Goal: Task Accomplishment & Management: Complete application form

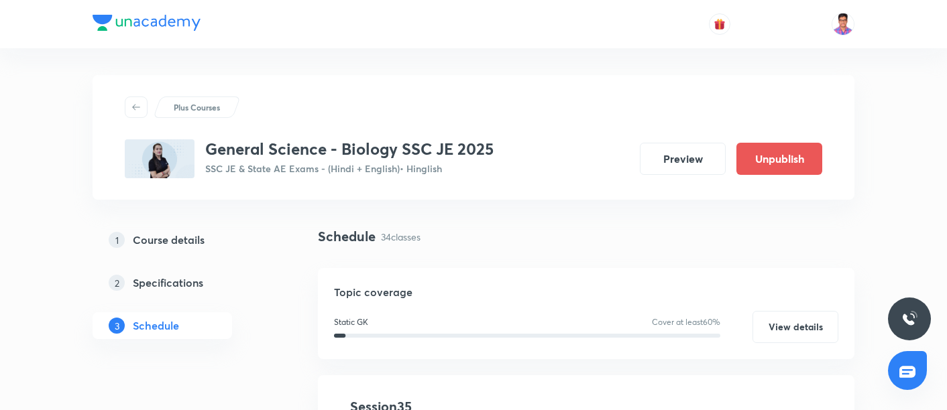
scroll to position [4051, 0]
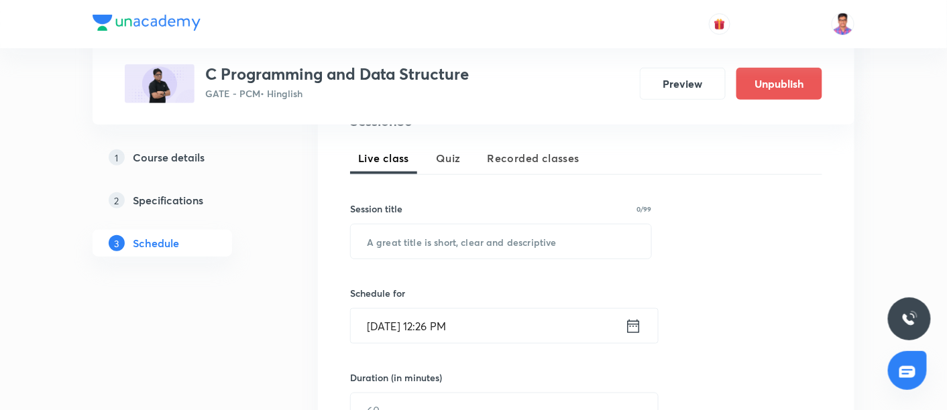
scroll to position [287, 0]
click at [416, 229] on input "text" at bounding box center [501, 240] width 300 height 34
paste input "Problem solving for LT grade exam"
click at [421, 238] on input "Problem solving for LT grade exam" at bounding box center [501, 240] width 300 height 34
click at [486, 237] on input "Problem Solving for LT grade exam" at bounding box center [501, 240] width 300 height 34
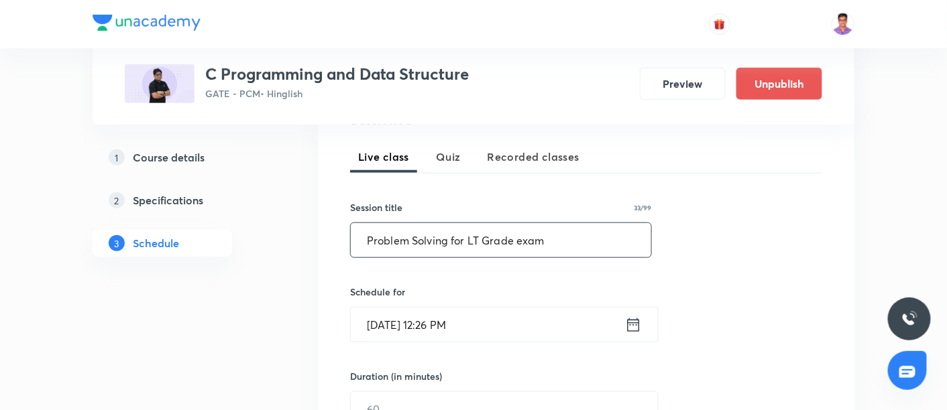
click at [522, 234] on input "Problem Solving for LT Grade exam" at bounding box center [501, 240] width 300 height 34
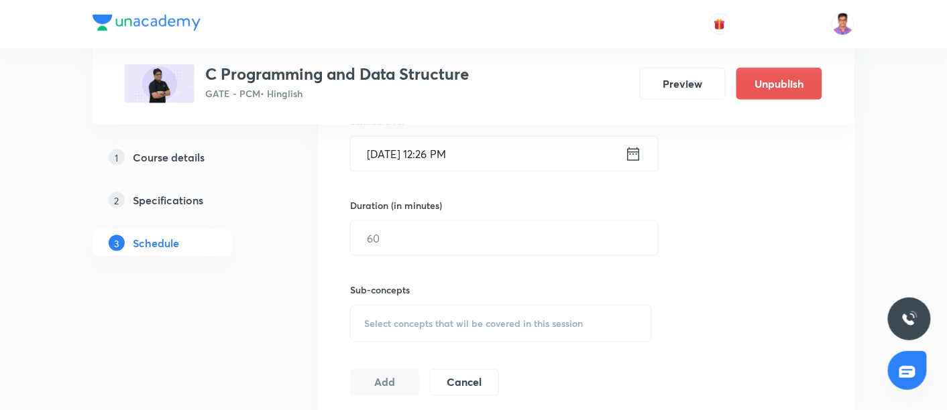
scroll to position [459, 0]
type input "Problem Solving for LT Grade Exam"
click at [389, 158] on input "Sep 30, 2025, 12:26 PM" at bounding box center [488, 153] width 274 height 34
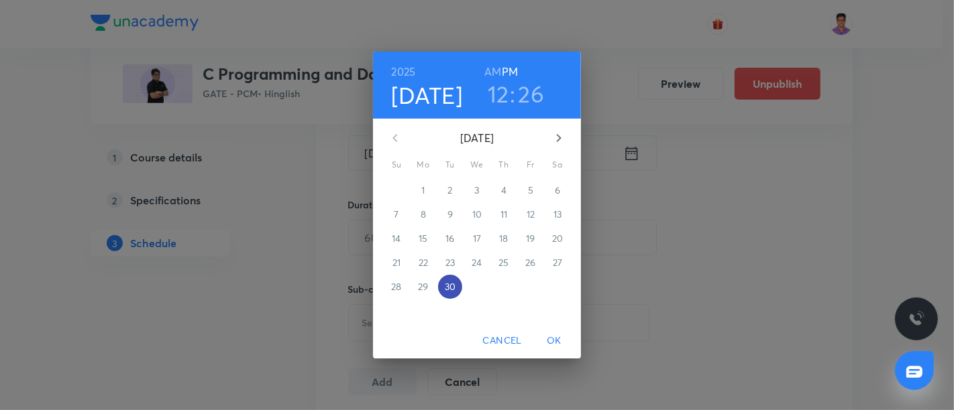
click at [453, 287] on p "30" at bounding box center [450, 286] width 11 height 13
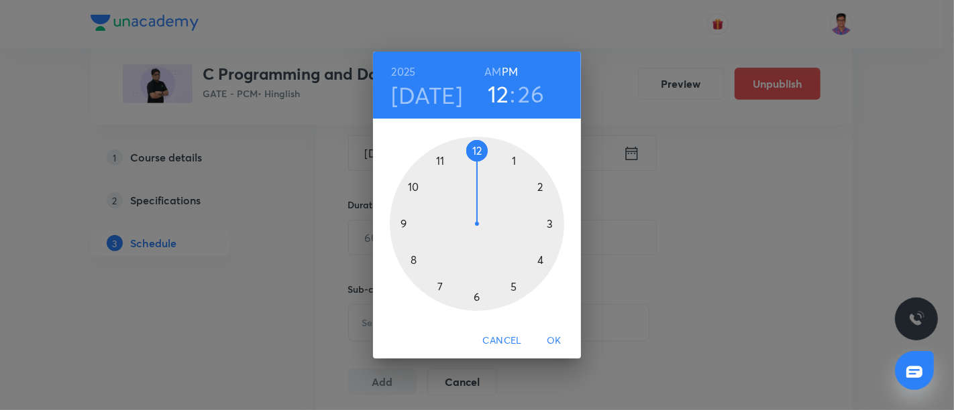
click at [513, 160] on div at bounding box center [477, 224] width 174 height 174
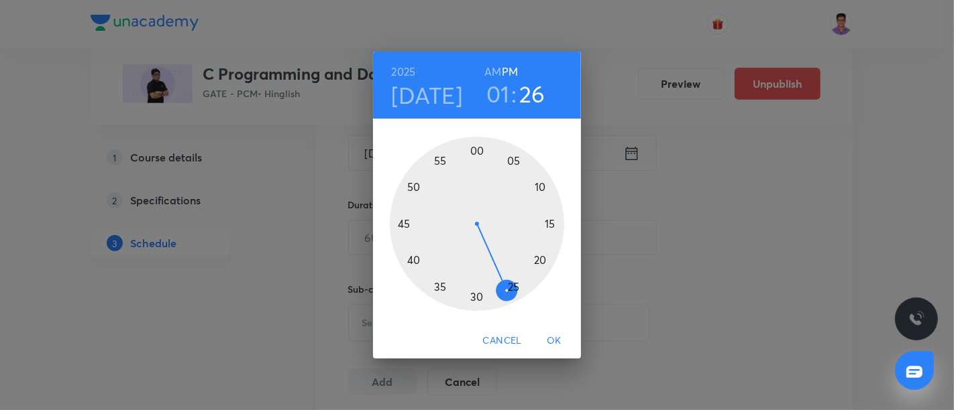
click at [474, 151] on div at bounding box center [477, 224] width 174 height 174
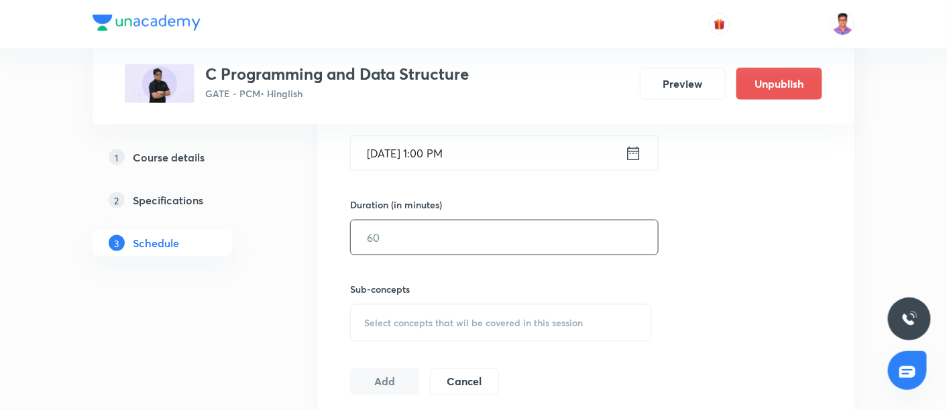
click at [417, 235] on input "text" at bounding box center [504, 238] width 307 height 34
type input "180"
click at [435, 319] on span "Select concepts that wil be covered in this session" at bounding box center [473, 323] width 219 height 11
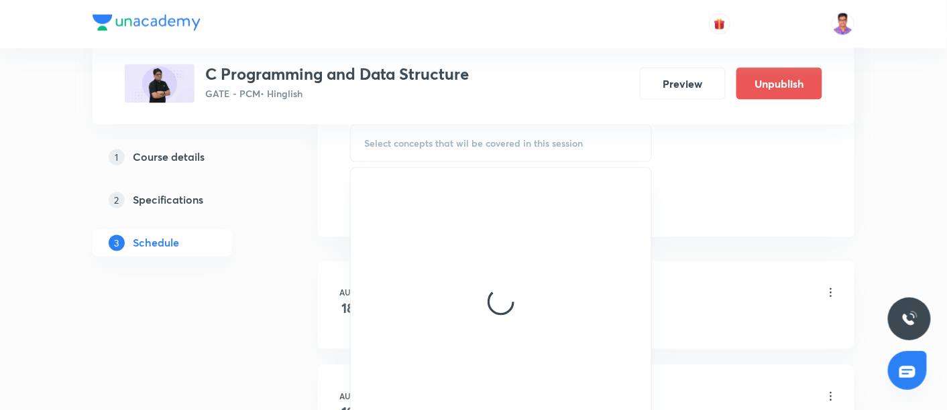
scroll to position [667, 0]
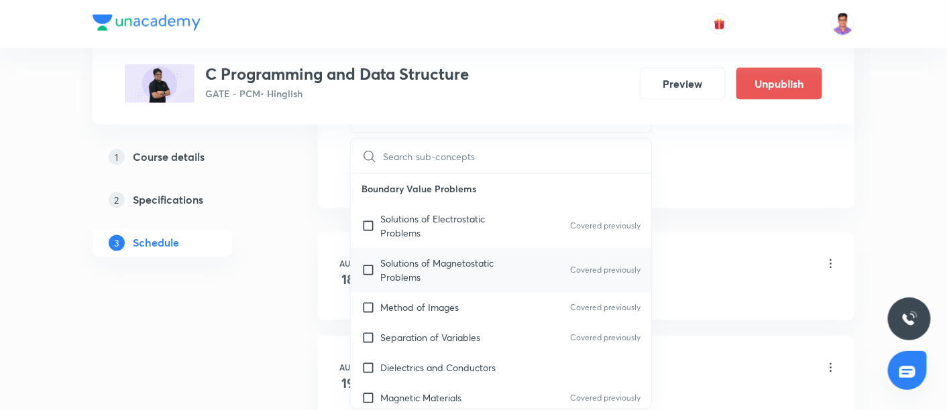
click at [429, 257] on p "Solutions of Magnetostatic Problems" at bounding box center [447, 271] width 135 height 28
checkbox input "true"
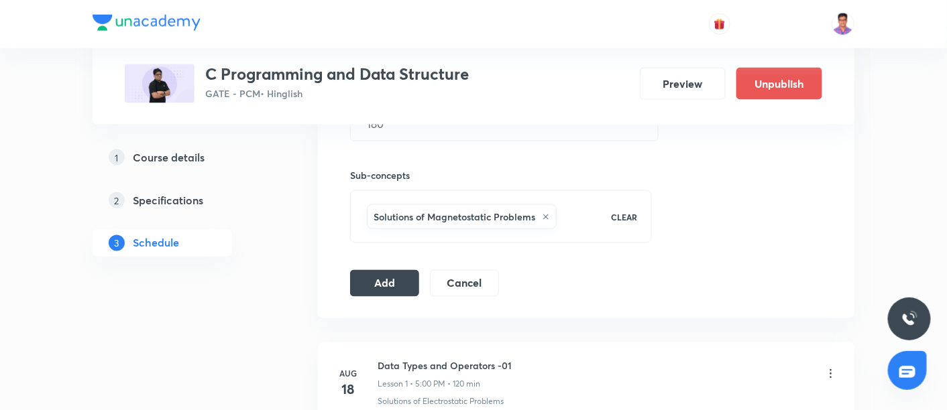
scroll to position [579, 0]
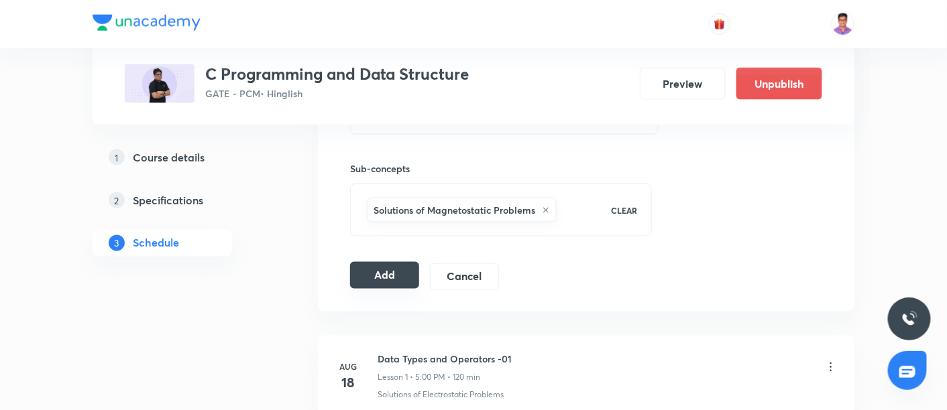
click at [394, 273] on button "Add" at bounding box center [384, 275] width 69 height 27
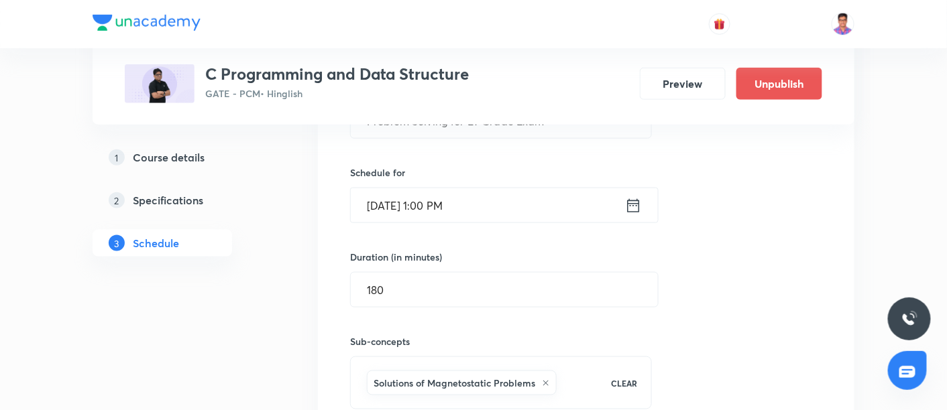
scroll to position [390, 0]
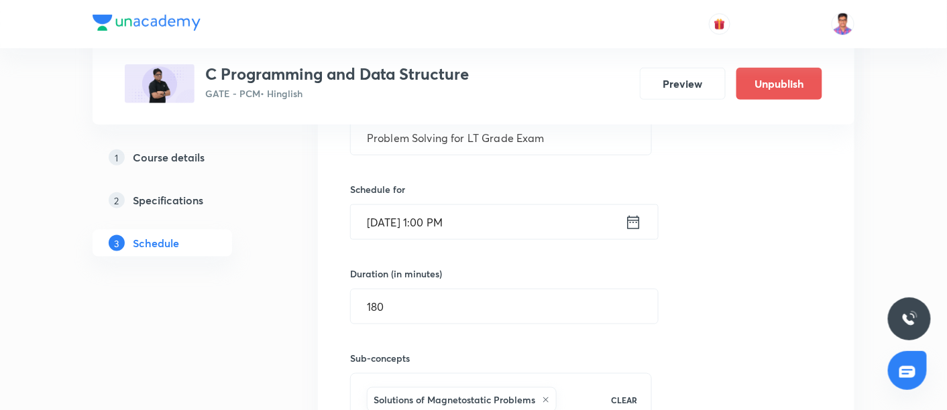
click at [717, 215] on div "Session 36 Live class Quiz Recorded classes Session title 33/99 Problem Solving…" at bounding box center [586, 243] width 472 height 473
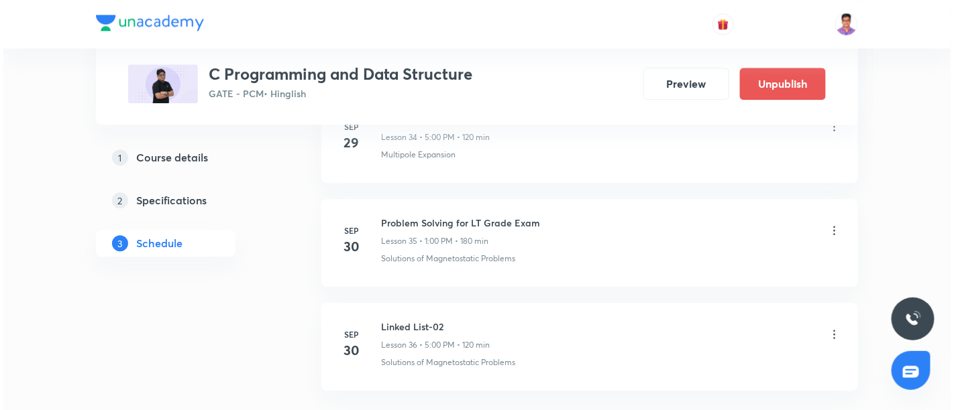
scroll to position [4234, 0]
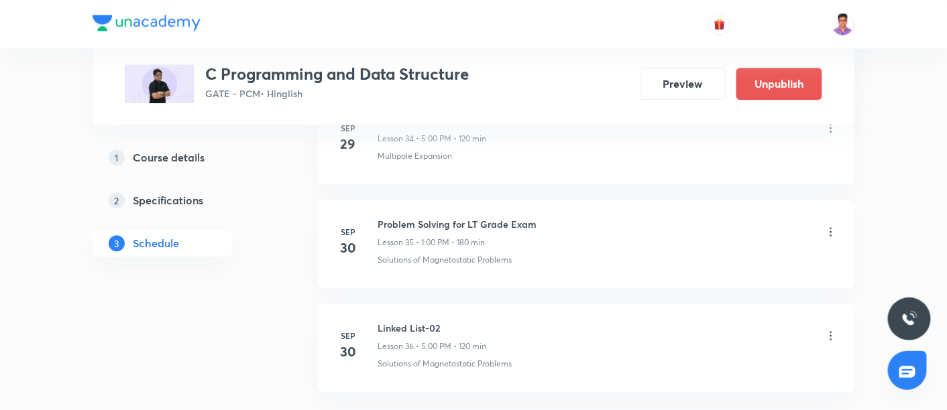
click at [831, 227] on icon at bounding box center [831, 231] width 2 height 9
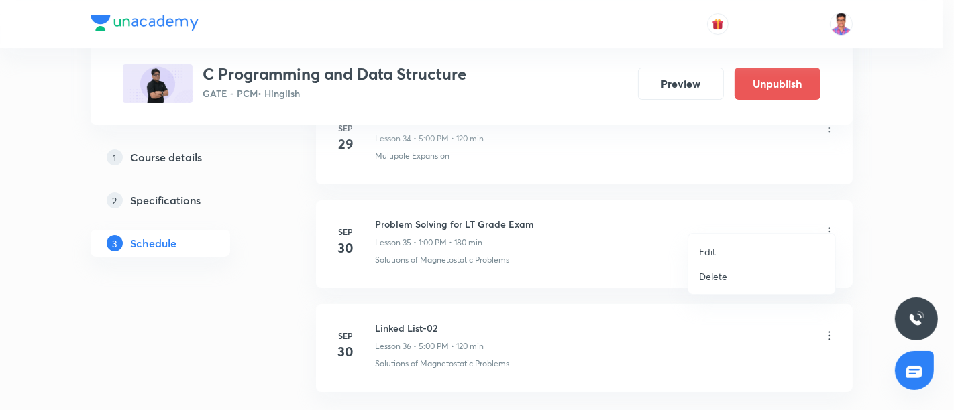
click at [711, 249] on p "Edit" at bounding box center [707, 252] width 17 height 14
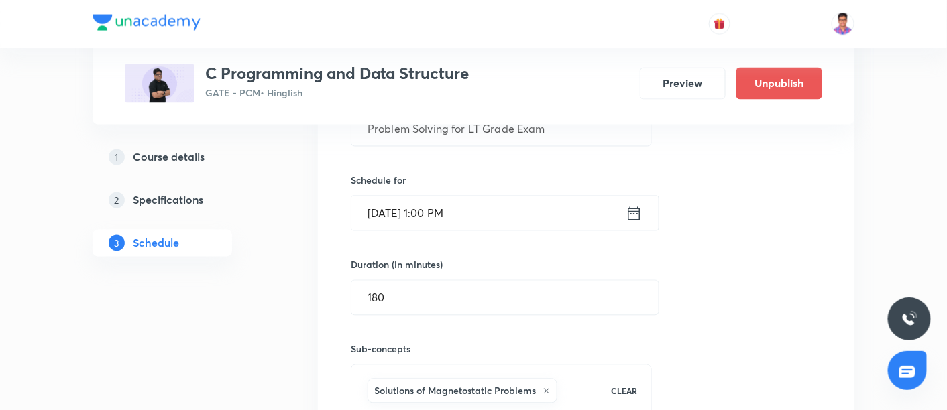
scroll to position [3928, 0]
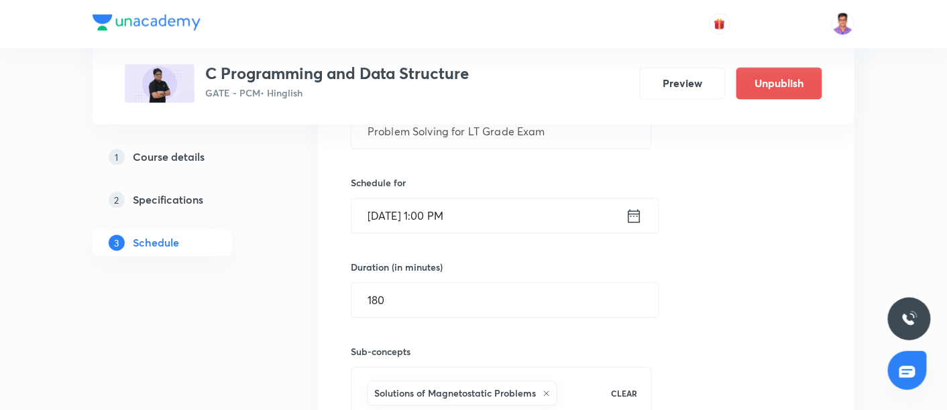
click at [430, 199] on input "Sep 30, 2025, 1:00 PM" at bounding box center [488, 216] width 274 height 34
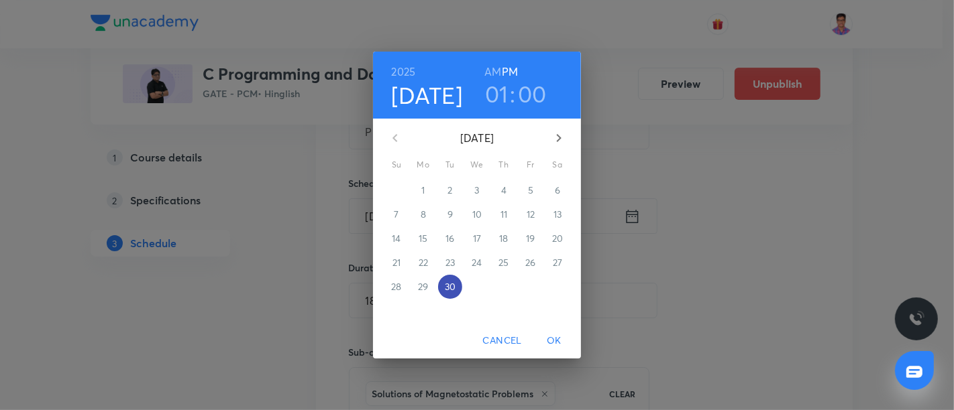
click at [448, 284] on p "30" at bounding box center [450, 286] width 11 height 13
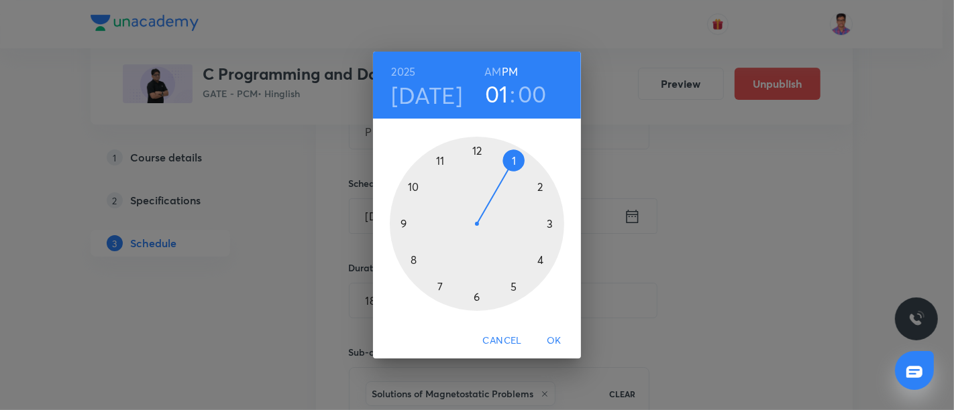
click at [512, 161] on div at bounding box center [477, 224] width 174 height 174
click at [406, 223] on div at bounding box center [477, 224] width 174 height 174
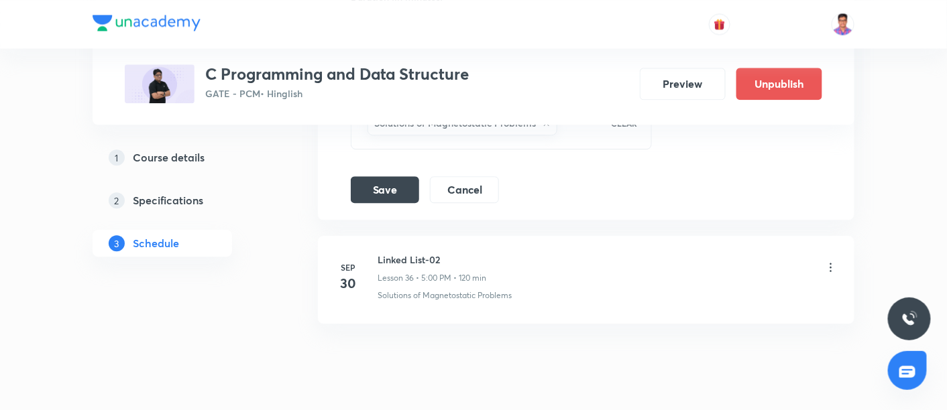
scroll to position [4199, 0]
click at [372, 175] on button "Save" at bounding box center [385, 188] width 68 height 27
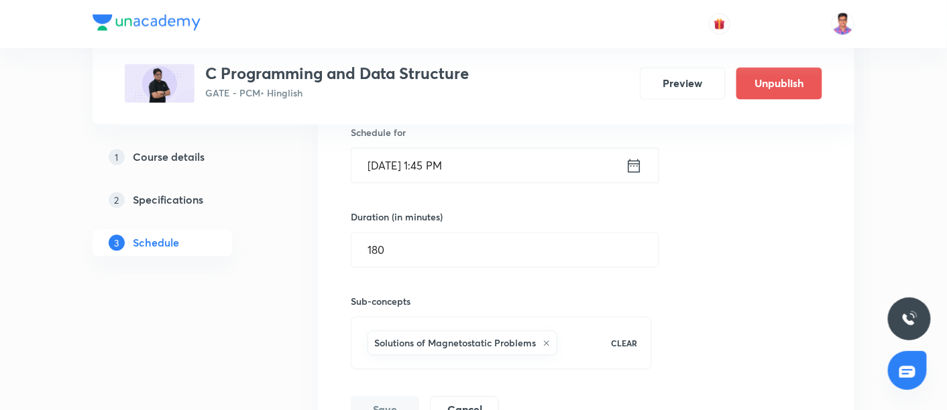
scroll to position [3962, 0]
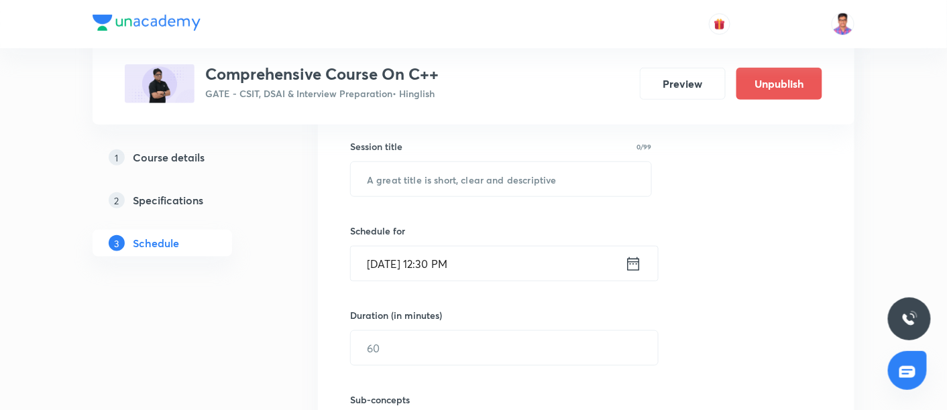
scroll to position [347, 0]
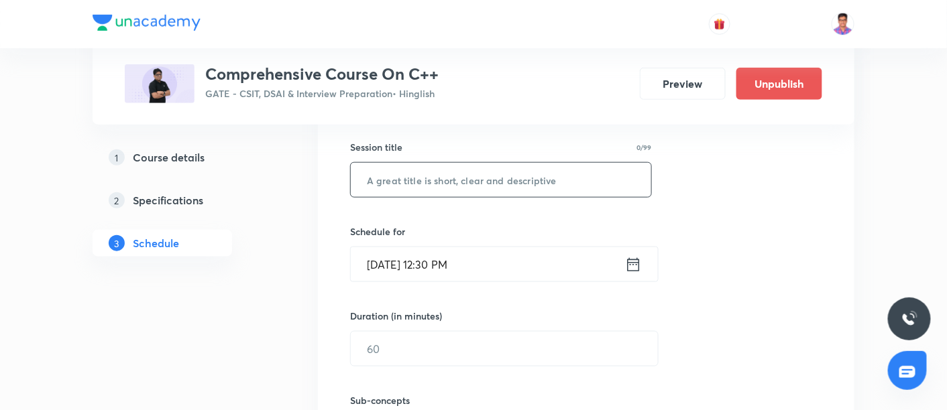
click at [412, 169] on input "text" at bounding box center [501, 180] width 300 height 34
paste input "Extra class on Class in c++"
click at [402, 171] on input "Extra class on Class in c++" at bounding box center [501, 180] width 300 height 34
drag, startPoint x: 441, startPoint y: 174, endPoint x: 483, endPoint y: 175, distance: 41.6
click at [483, 175] on input "Extra Class on Class in c++" at bounding box center [501, 180] width 300 height 34
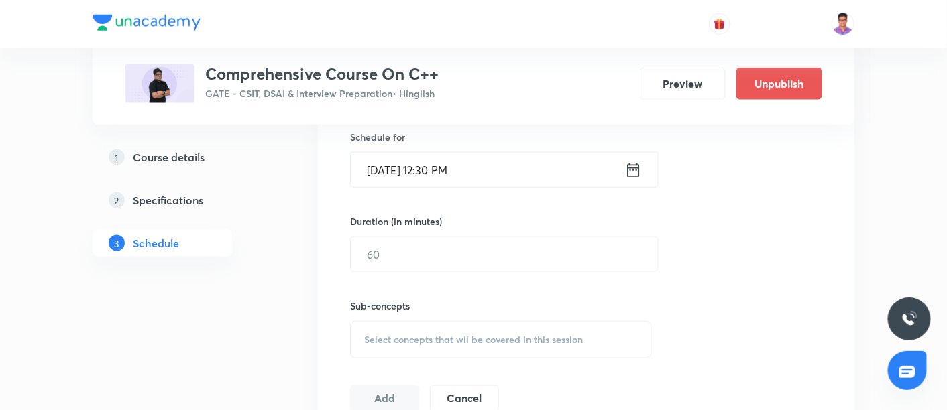
scroll to position [444, 0]
type input "Extra Class on C++"
click at [379, 171] on input "Sep 30, 2025, 12:30 PM" at bounding box center [488, 168] width 274 height 34
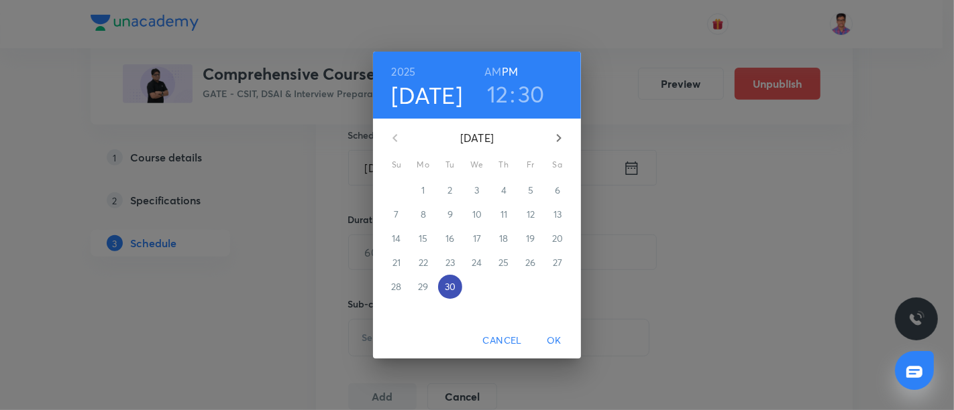
click at [452, 284] on p "30" at bounding box center [450, 286] width 11 height 13
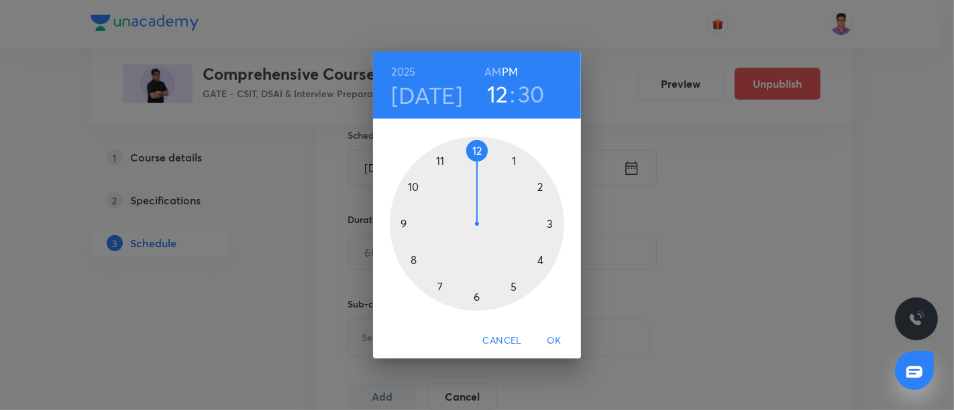
click at [410, 220] on div at bounding box center [477, 224] width 174 height 174
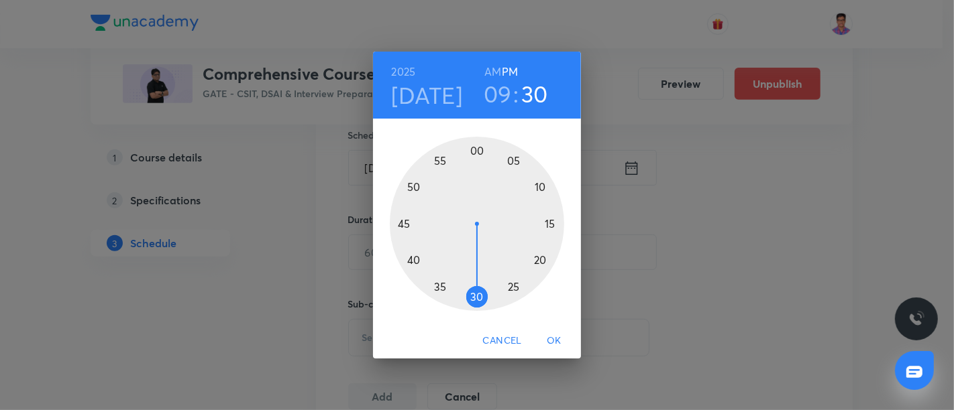
click at [475, 154] on div at bounding box center [477, 224] width 174 height 174
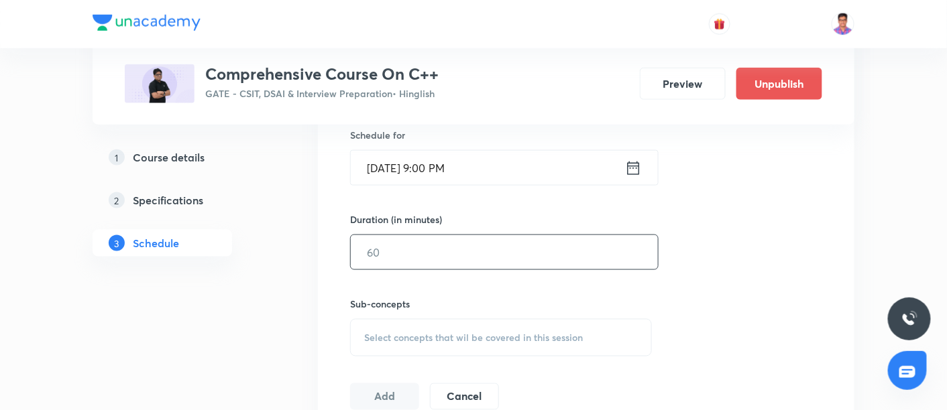
click at [429, 251] on input "text" at bounding box center [504, 252] width 307 height 34
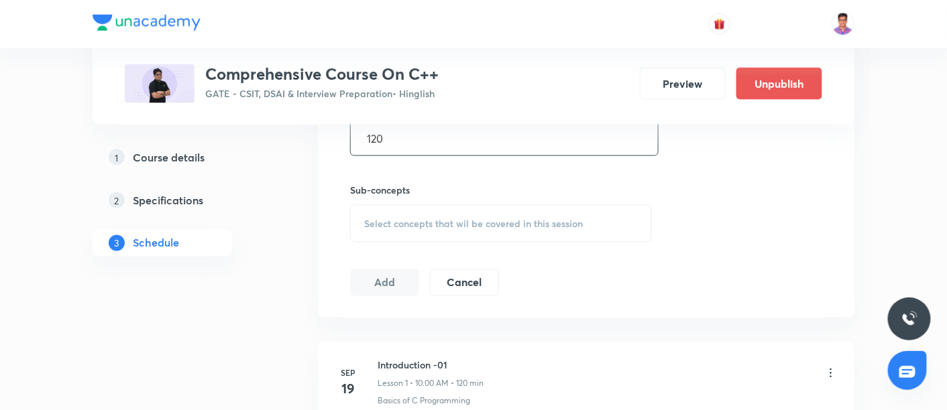
type input "120"
click at [418, 219] on span "Select concepts that wil be covered in this session" at bounding box center [473, 224] width 219 height 11
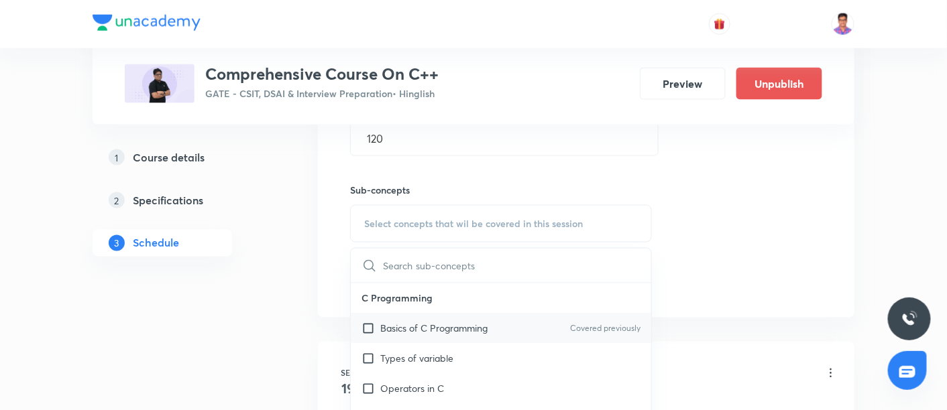
click at [524, 325] on div "Basics of C Programming Covered previously" at bounding box center [501, 329] width 300 height 30
checkbox input "true"
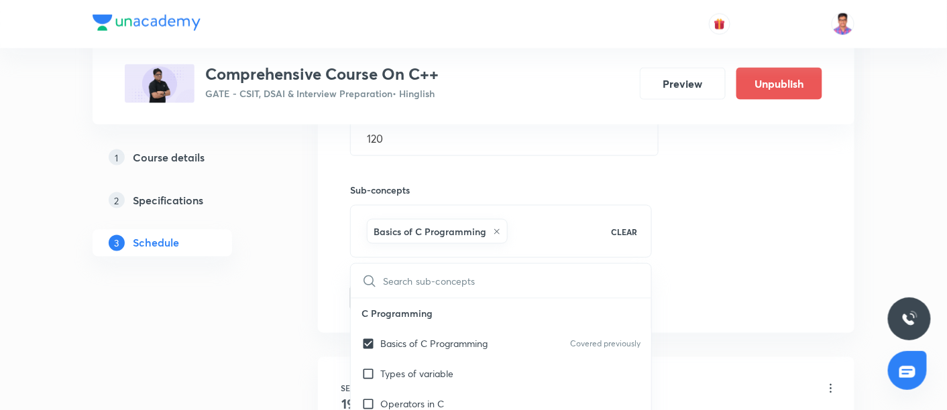
click at [672, 225] on div "Session 12 Live class Quiz Recorded classes Session title 19/99 Extra Class on …" at bounding box center [586, 75] width 472 height 473
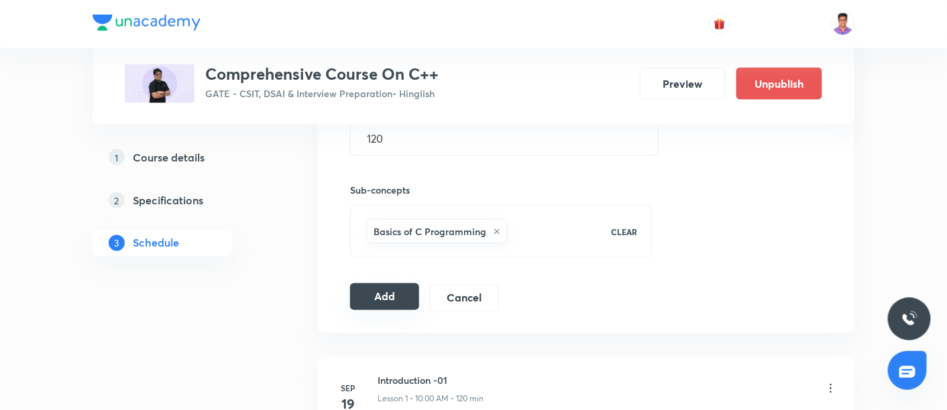
click at [381, 294] on button "Add" at bounding box center [384, 297] width 69 height 27
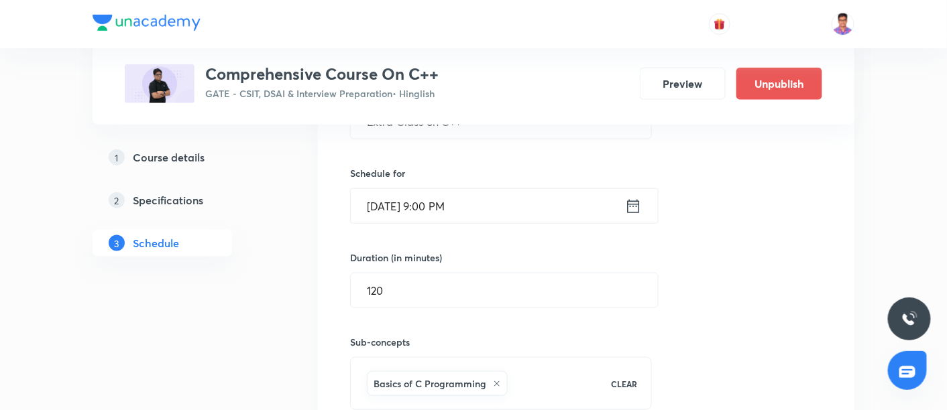
scroll to position [406, 0]
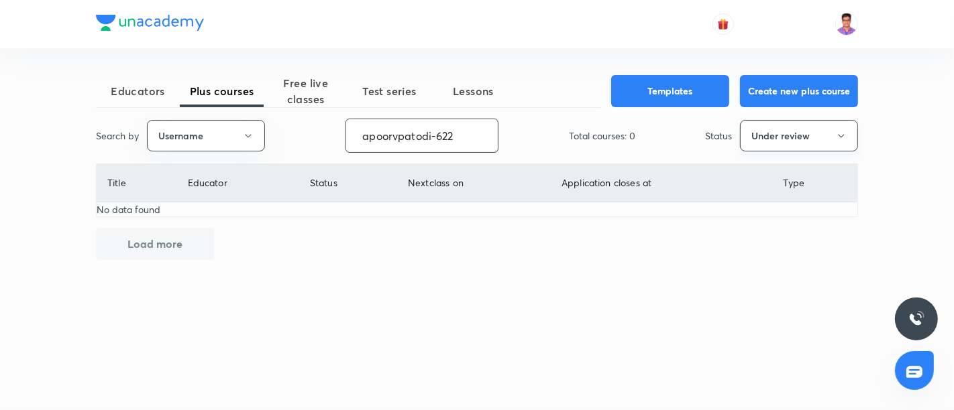
type input "apoorvpatodi-622"
click at [766, 133] on button "Under review" at bounding box center [799, 136] width 118 height 32
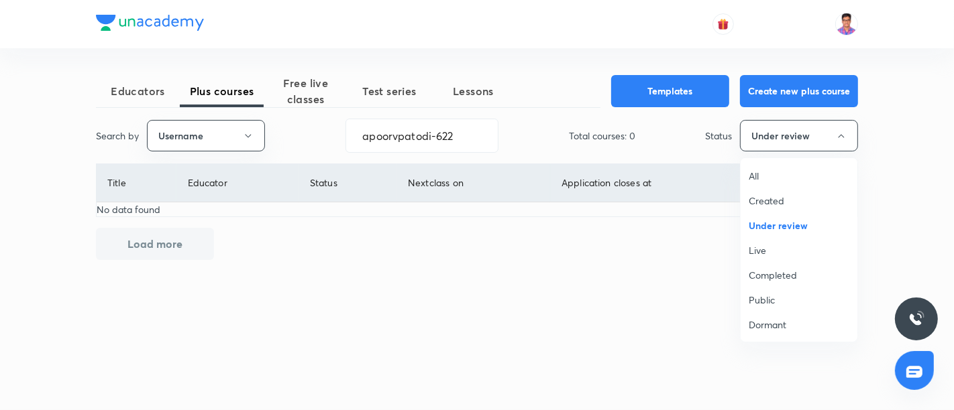
click at [772, 315] on li "Dormant" at bounding box center [798, 324] width 117 height 25
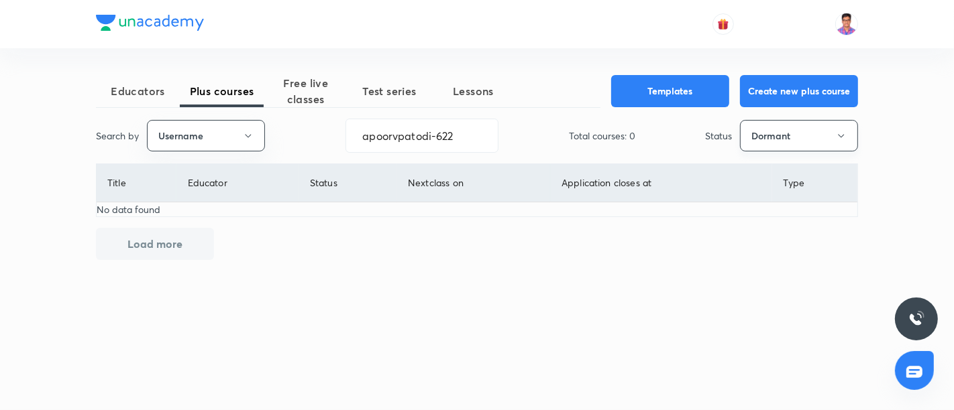
click at [810, 133] on button "Dormant" at bounding box center [799, 136] width 118 height 32
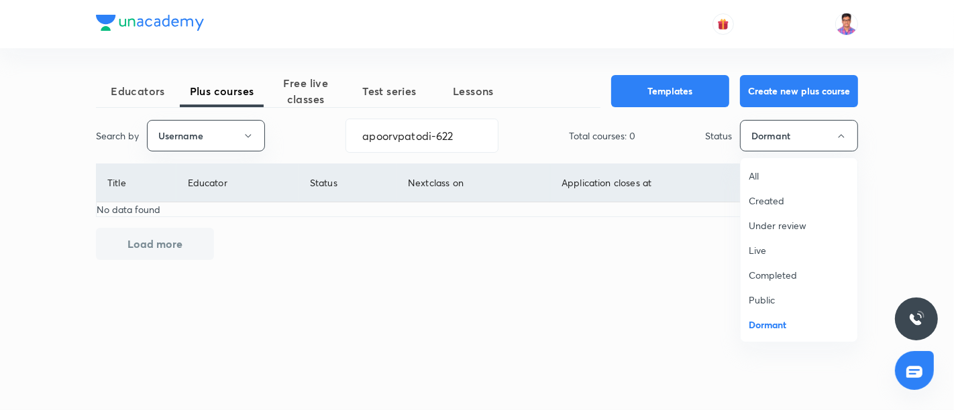
click at [774, 298] on span "Public" at bounding box center [798, 300] width 101 height 14
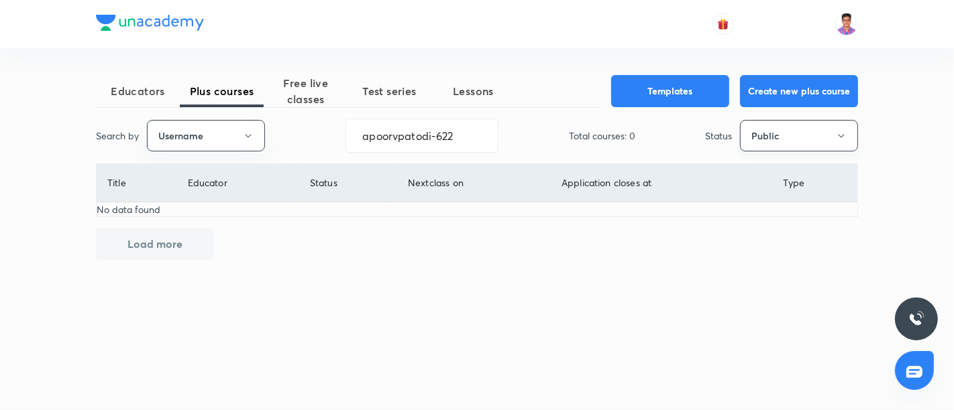
click at [783, 131] on button "Public" at bounding box center [799, 136] width 118 height 32
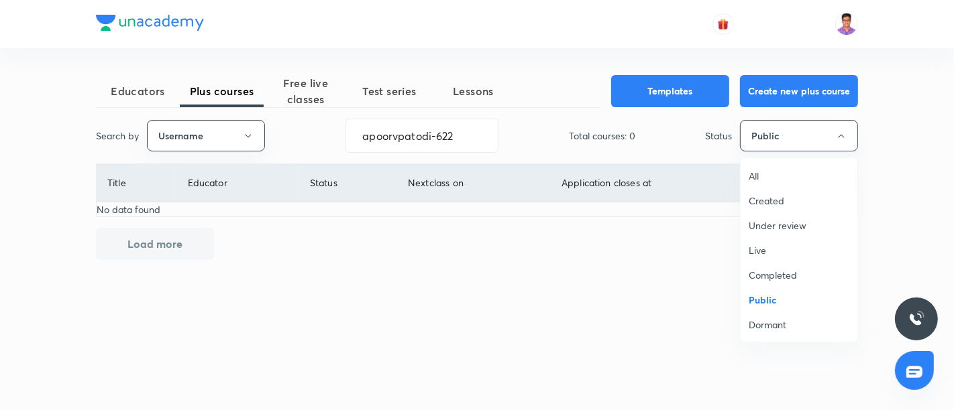
click at [758, 175] on span "All" at bounding box center [798, 176] width 101 height 14
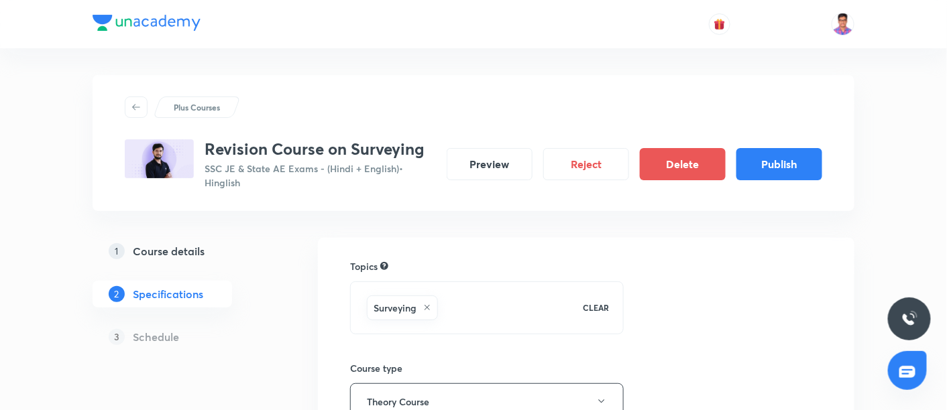
click at [148, 249] on h5 "Course details" at bounding box center [169, 251] width 72 height 16
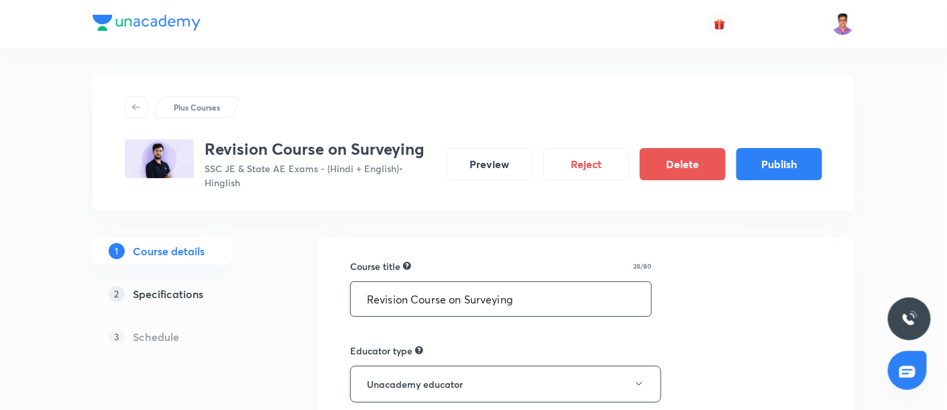
drag, startPoint x: 408, startPoint y: 299, endPoint x: 353, endPoint y: 296, distance: 55.1
click at [353, 296] on input "Revision Course on Surveying" at bounding box center [501, 299] width 300 height 34
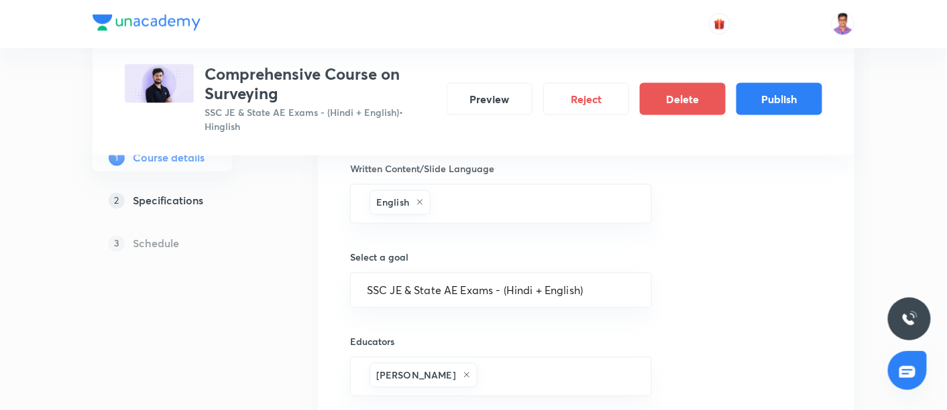
scroll to position [791, 0]
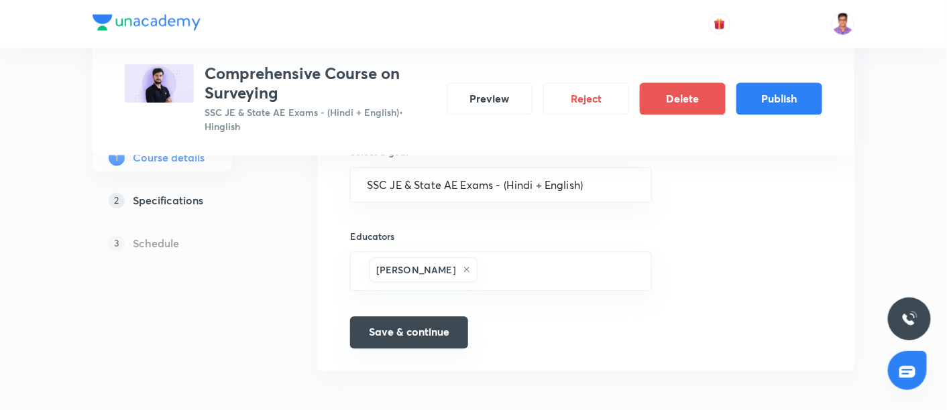
type input "Comprehensive Course on Surveying"
click at [391, 329] on button "Save & continue" at bounding box center [409, 333] width 118 height 32
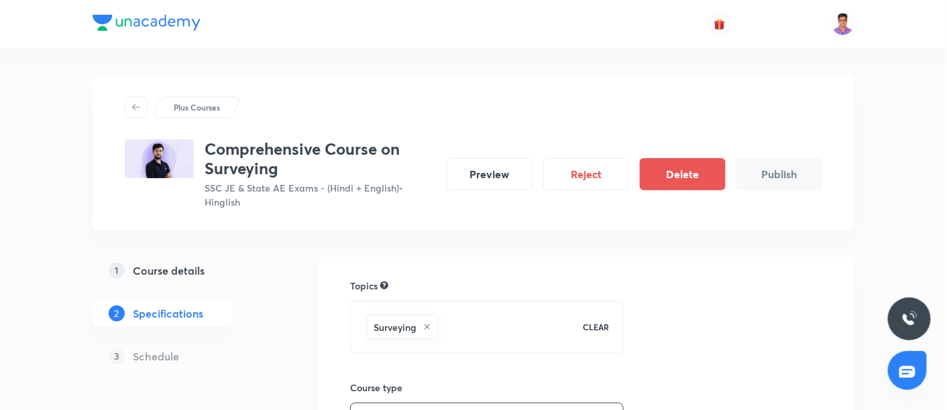
scroll to position [394, 0]
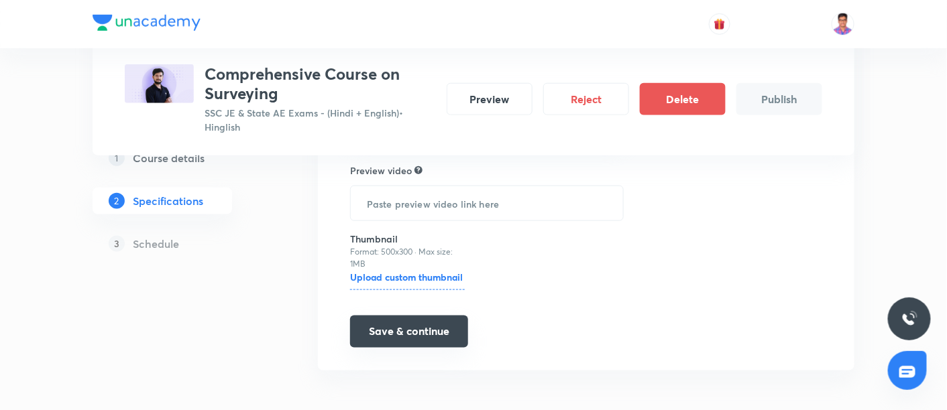
click at [394, 328] on button "Save & continue" at bounding box center [409, 332] width 118 height 32
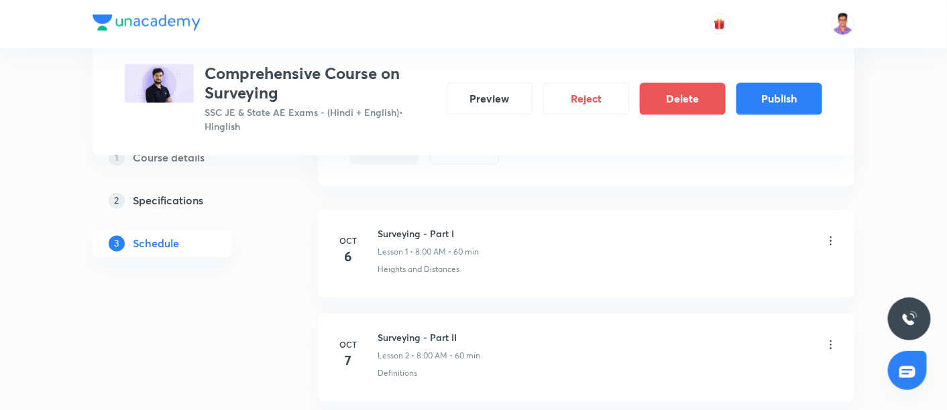
scroll to position [733, 0]
